Goal: Information Seeking & Learning: Learn about a topic

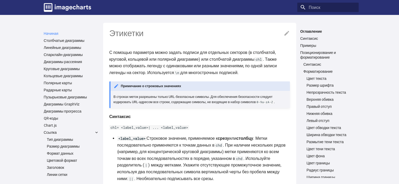
click at [59, 33] on link "Начиная" at bounding box center [71, 33] width 55 height 5
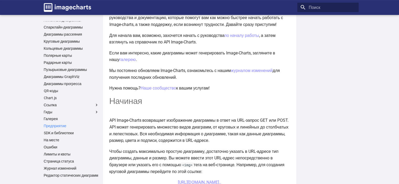
scroll to position [24, 0]
click at [63, 152] on font "Лимиты и квоты" at bounding box center [57, 154] width 27 height 4
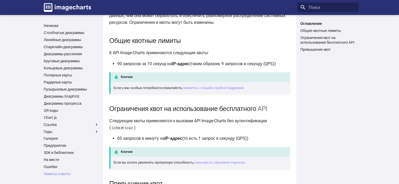
scroll to position [70, 0]
